Goal: Information Seeking & Learning: Check status

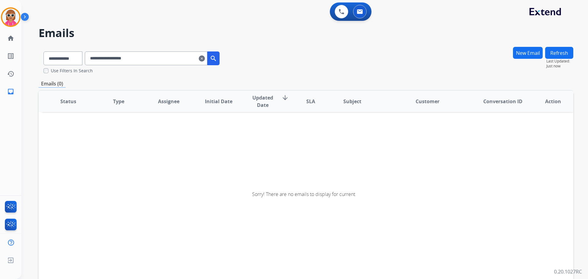
click at [171, 58] on input "**********" at bounding box center [146, 58] width 122 height 14
click at [63, 56] on select "**********" at bounding box center [62, 58] width 38 height 14
select select "**********"
click at [43, 51] on select "**********" at bounding box center [62, 58] width 38 height 14
drag, startPoint x: 153, startPoint y: 57, endPoint x: 60, endPoint y: 57, distance: 93.3
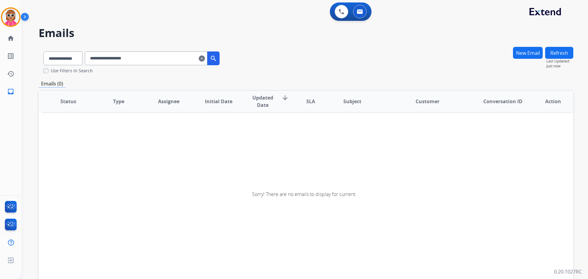
click at [60, 57] on div "**********" at bounding box center [132, 57] width 186 height 21
paste input "**********"
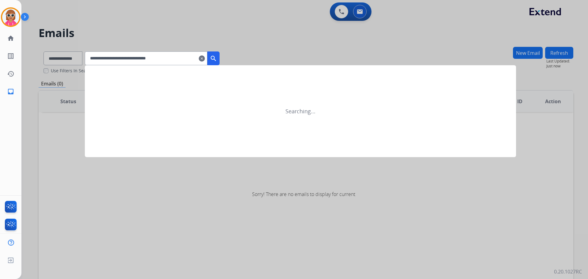
click at [219, 58] on button "search" at bounding box center [213, 58] width 12 height 14
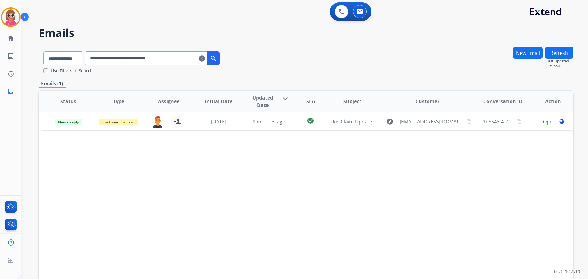
drag, startPoint x: 148, startPoint y: 61, endPoint x: 37, endPoint y: 61, distance: 110.5
click at [37, 61] on div "**********" at bounding box center [297, 161] width 552 height 279
paste input "text"
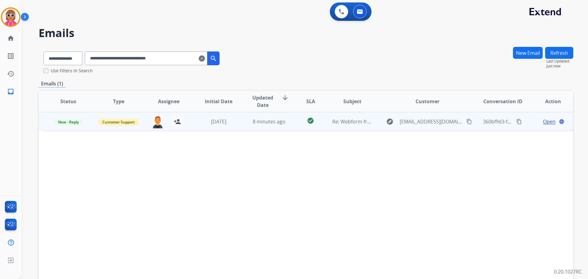
click at [544, 121] on span "Open" at bounding box center [549, 121] width 13 height 7
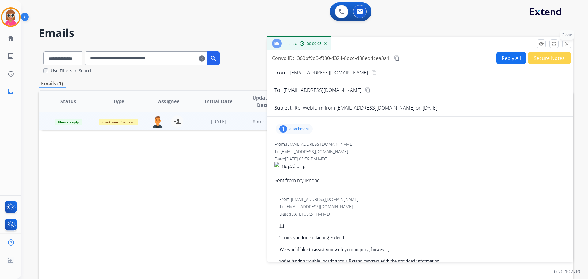
drag, startPoint x: 565, startPoint y: 38, endPoint x: 544, endPoint y: 57, distance: 27.8
click at [564, 40] on button "close Close" at bounding box center [566, 43] width 9 height 9
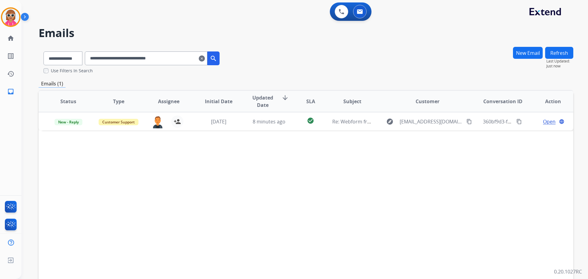
drag, startPoint x: 191, startPoint y: 57, endPoint x: 27, endPoint y: 64, distance: 163.9
click at [15, 61] on div "**********" at bounding box center [294, 139] width 588 height 279
paste input "text"
drag, startPoint x: 182, startPoint y: 60, endPoint x: 17, endPoint y: 68, distance: 165.5
click at [15, 69] on div "**********" at bounding box center [294, 139] width 588 height 279
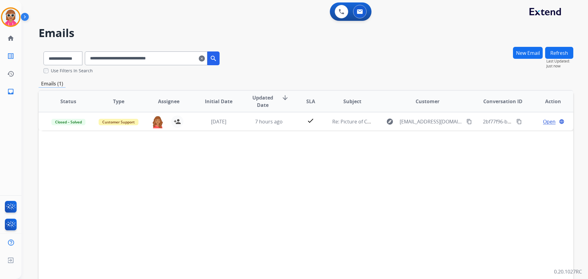
paste input "text"
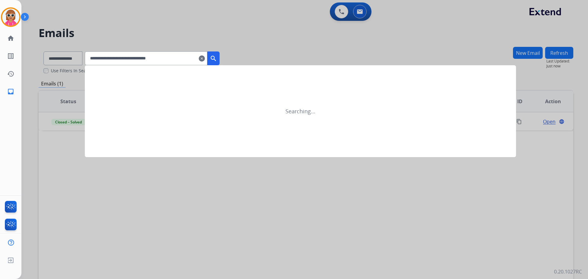
type input "**********"
click at [217, 59] on mat-icon "search" at bounding box center [213, 58] width 7 height 7
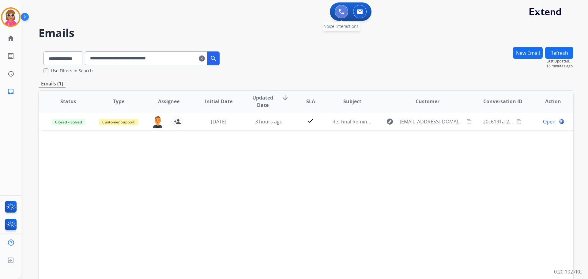
click at [340, 12] on img at bounding box center [341, 12] width 6 height 6
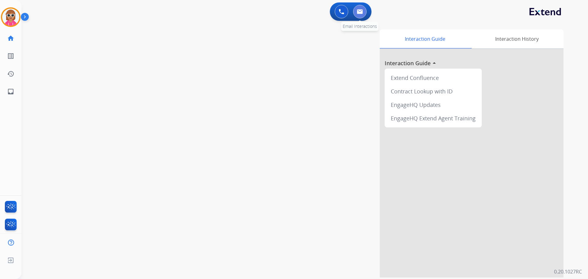
click at [357, 13] on img at bounding box center [360, 11] width 6 height 5
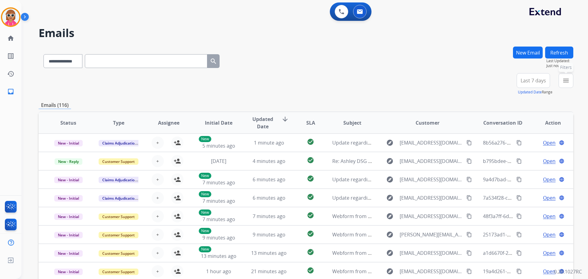
click at [559, 82] on button "menu Filters" at bounding box center [565, 80] width 15 height 15
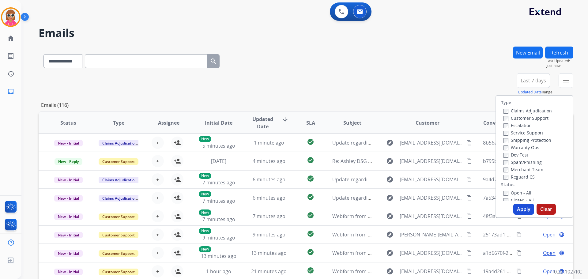
click at [511, 116] on label "Customer Support" at bounding box center [525, 118] width 45 height 6
click at [516, 141] on label "Shipping Protection" at bounding box center [527, 140] width 48 height 6
click at [526, 180] on div "Reguard CS" at bounding box center [527, 176] width 48 height 7
click at [520, 176] on label "Reguard CS" at bounding box center [518, 177] width 31 height 6
click at [519, 193] on label "Open - All" at bounding box center [517, 193] width 28 height 6
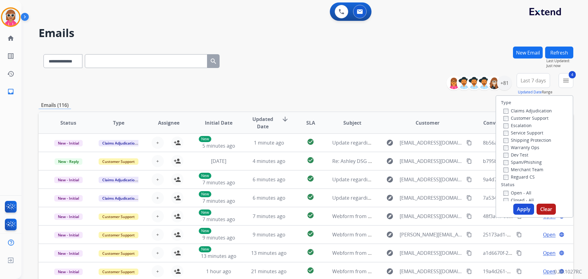
click at [518, 209] on button "Apply" at bounding box center [523, 209] width 21 height 11
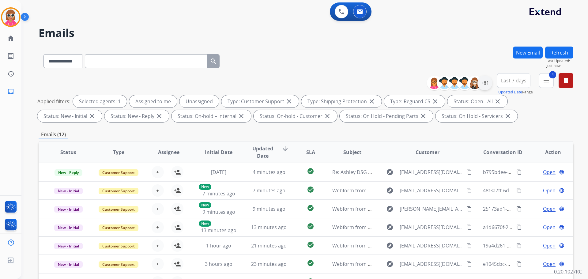
drag, startPoint x: 486, startPoint y: 89, endPoint x: 485, endPoint y: 85, distance: 4.8
click at [486, 88] on div "+81" at bounding box center [461, 83] width 61 height 15
click at [484, 84] on div "+81" at bounding box center [484, 83] width 15 height 15
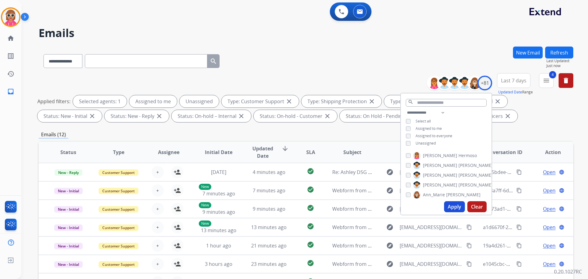
click at [429, 141] on span "Unassigned" at bounding box center [425, 142] width 20 height 5
drag, startPoint x: 425, startPoint y: 127, endPoint x: 420, endPoint y: 107, distance: 20.3
click at [425, 126] on span "Assigned to me" at bounding box center [428, 128] width 26 height 5
click at [420, 102] on input "text" at bounding box center [446, 103] width 81 height 8
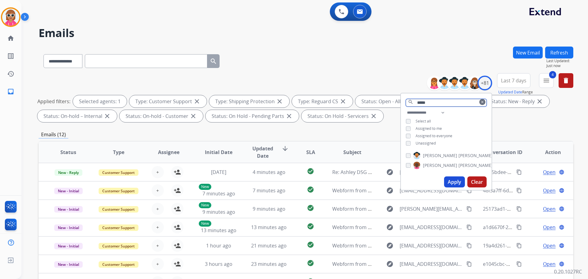
type input "*****"
click at [441, 153] on span "[PERSON_NAME]" at bounding box center [440, 155] width 34 height 6
click at [451, 179] on button "Apply" at bounding box center [454, 181] width 21 height 11
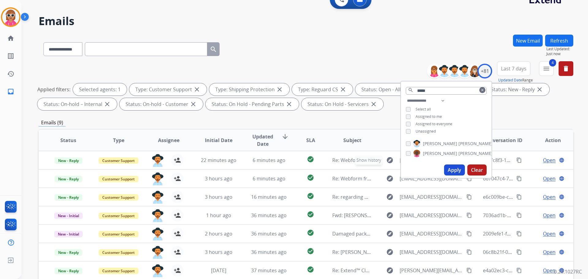
scroll to position [7, 0]
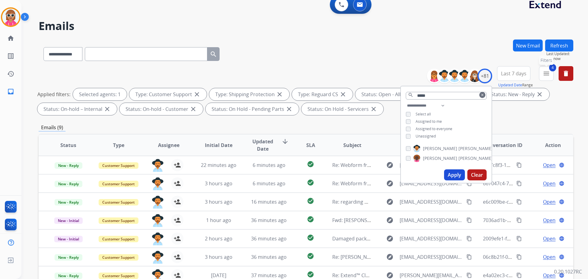
drag, startPoint x: 550, startPoint y: 75, endPoint x: 535, endPoint y: 88, distance: 19.3
click at [549, 75] on button "4 menu Filters" at bounding box center [546, 73] width 15 height 15
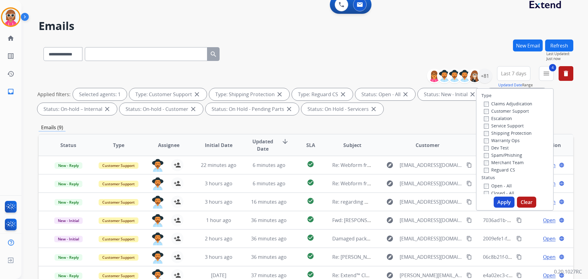
click at [490, 185] on label "Open - All" at bounding box center [498, 186] width 28 height 6
drag, startPoint x: 493, startPoint y: 192, endPoint x: 496, endPoint y: 197, distance: 6.0
click at [493, 192] on label "Closed - All" at bounding box center [499, 193] width 30 height 6
click at [500, 201] on button "Apply" at bounding box center [503, 201] width 21 height 11
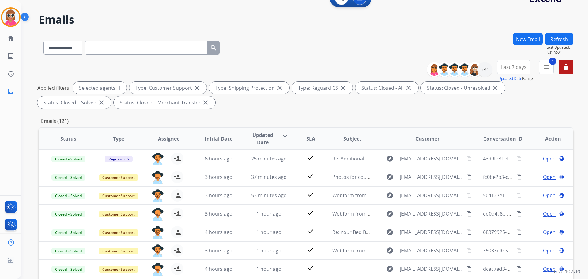
scroll to position [0, 0]
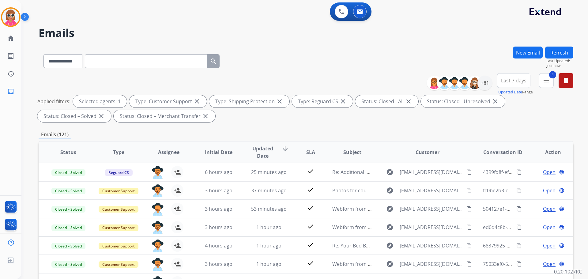
click at [511, 82] on span "Last 7 days" at bounding box center [513, 80] width 25 height 2
click at [509, 102] on div "Custom" at bounding box center [512, 102] width 34 height 9
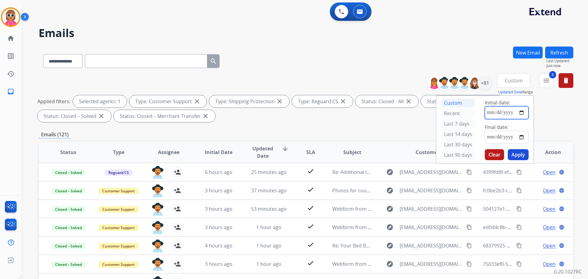
click at [511, 113] on input "date" at bounding box center [506, 112] width 44 height 13
click at [523, 113] on input "date" at bounding box center [506, 112] width 44 height 13
type input "**********"
click at [518, 136] on input "date" at bounding box center [506, 137] width 44 height 13
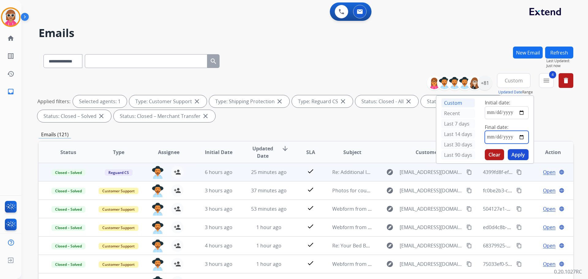
type input "**********"
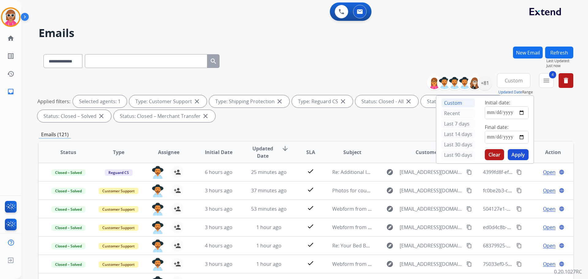
click at [518, 151] on button "Apply" at bounding box center [517, 154] width 21 height 11
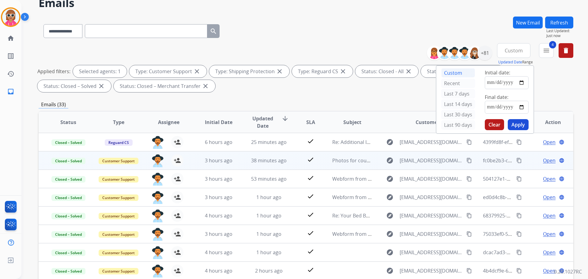
scroll to position [99, 0]
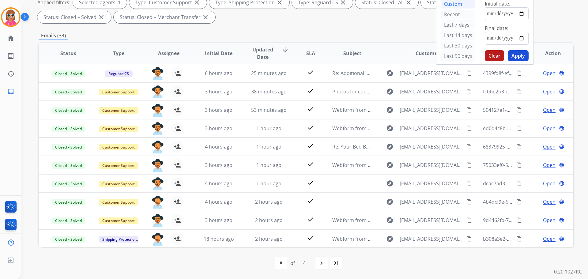
click at [322, 266] on mat-icon "navigate_next" at bounding box center [321, 262] width 7 height 7
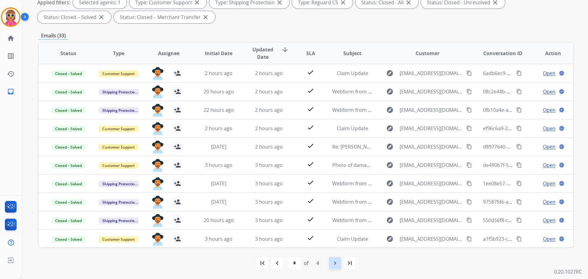
click at [332, 261] on mat-icon "navigate_next" at bounding box center [334, 262] width 7 height 7
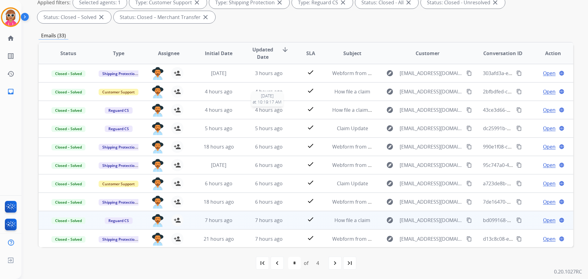
scroll to position [1, 0]
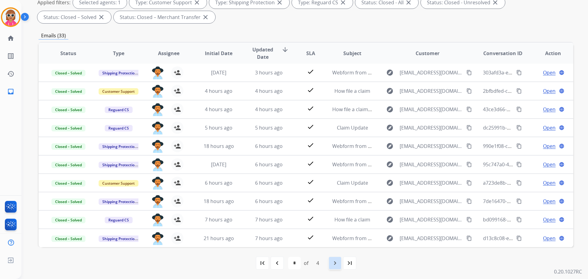
click at [331, 262] on div "navigate_next" at bounding box center [334, 262] width 13 height 13
select select "*"
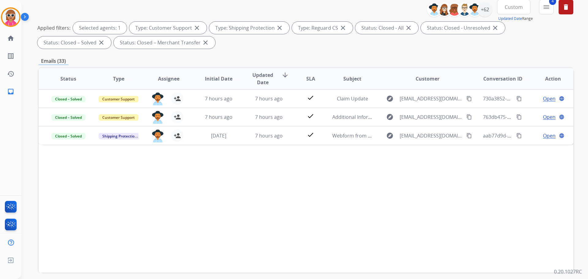
scroll to position [99, 0]
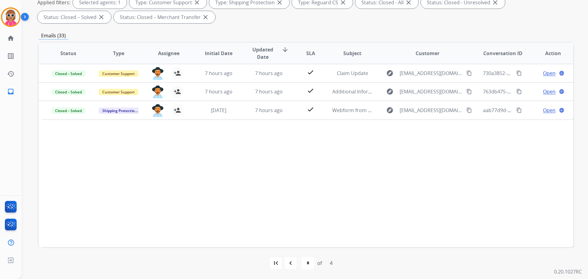
click at [301, 192] on div "Status Type Assignee Initial Date Updated Date arrow_downward SLA Subject Custo…" at bounding box center [306, 144] width 534 height 205
drag, startPoint x: 145, startPoint y: 183, endPoint x: 157, endPoint y: 183, distance: 11.9
click at [148, 183] on div "Status Type Assignee Initial Date Updated Date arrow_downward SLA Subject Custo…" at bounding box center [306, 144] width 534 height 205
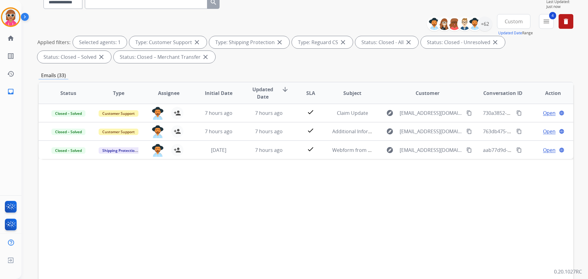
scroll to position [0, 0]
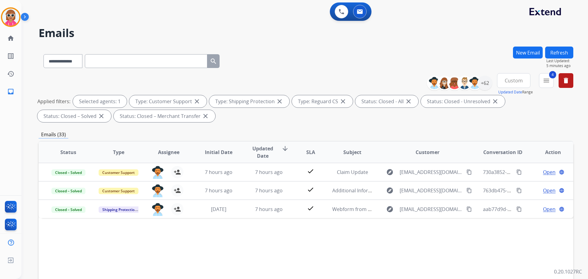
click at [567, 53] on button "Refresh" at bounding box center [559, 53] width 28 height 12
